Goal: Information Seeking & Learning: Understand process/instructions

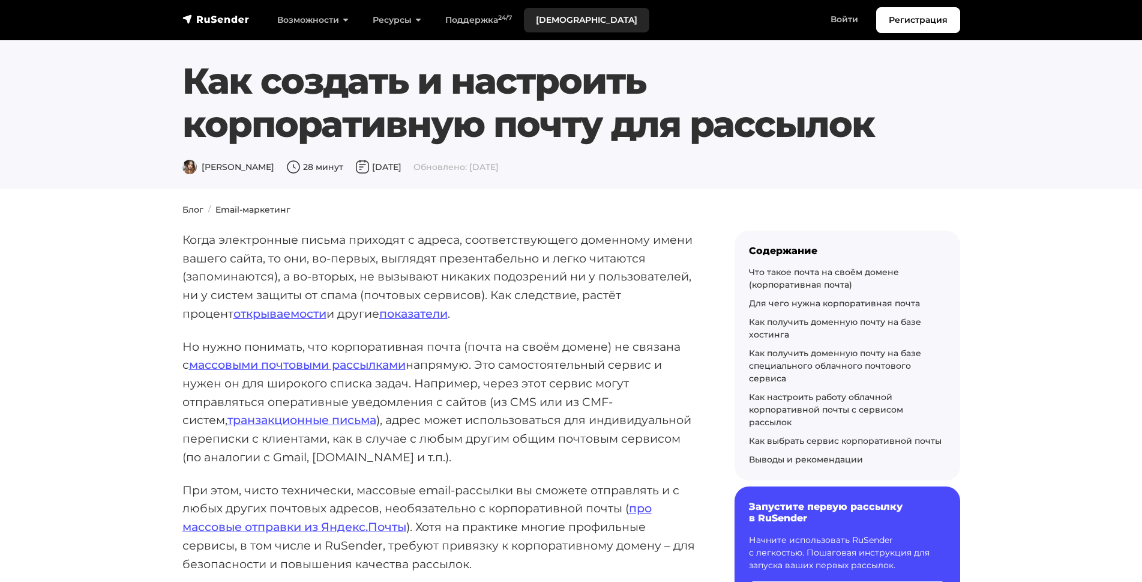
click at [534, 13] on link "[DEMOGRAPHIC_DATA]" at bounding box center [586, 20] width 125 height 25
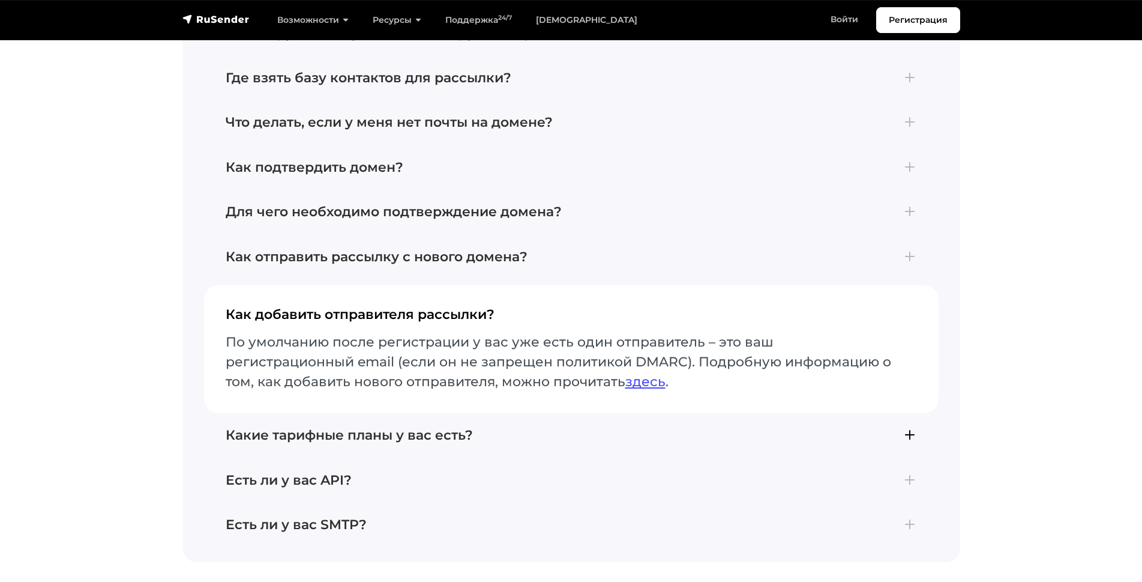
scroll to position [2804, 0]
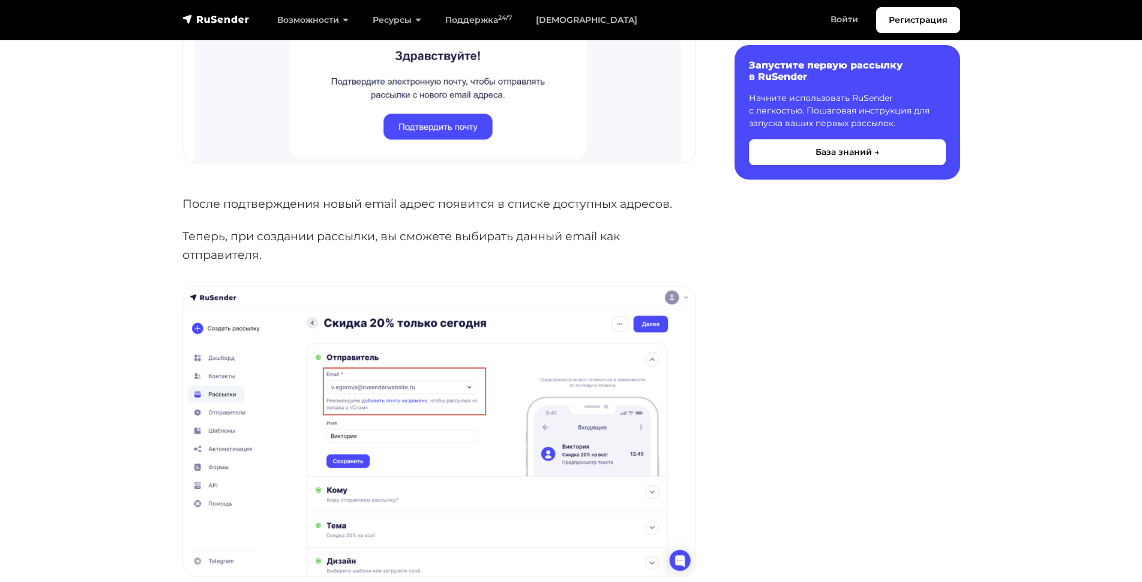
scroll to position [1316, 0]
